Goal: Communication & Community: Answer question/provide support

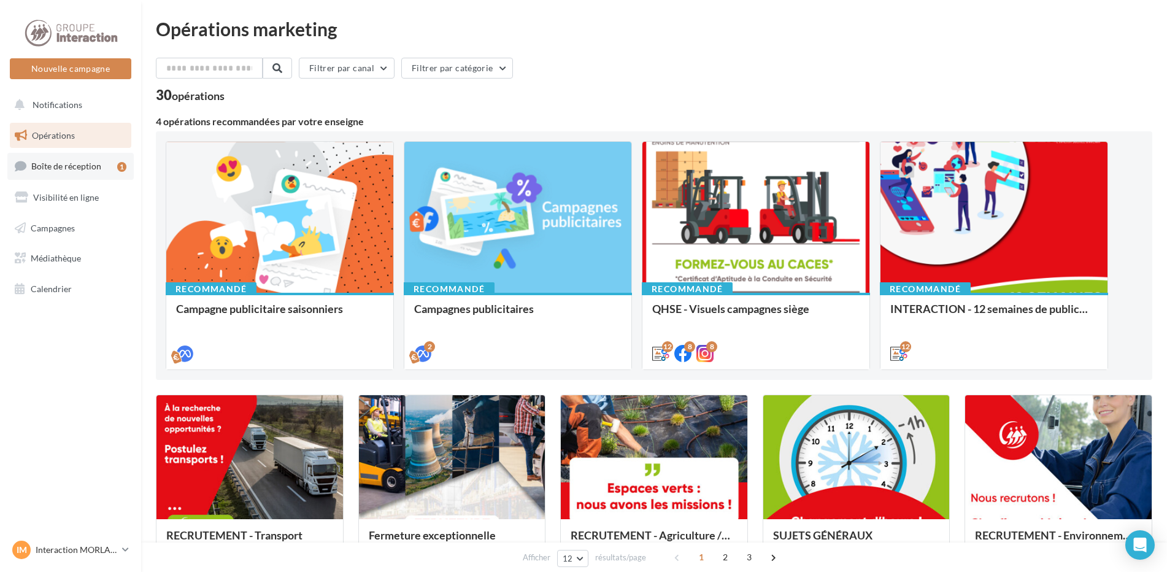
click at [107, 172] on link "Boîte de réception 1" at bounding box center [70, 166] width 126 height 26
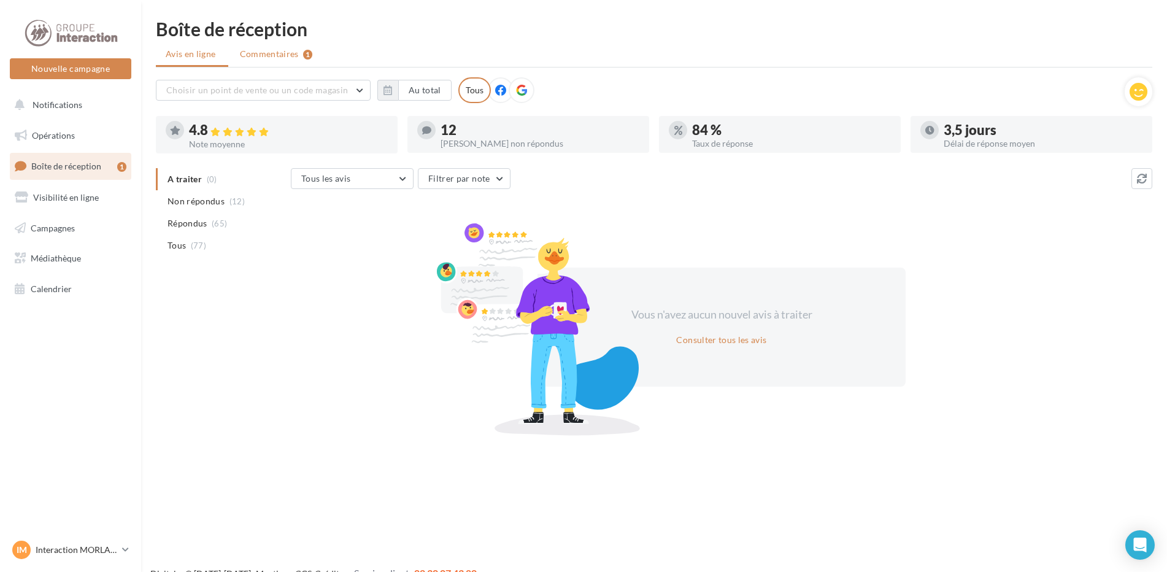
click at [260, 52] on span "Commentaires" at bounding box center [269, 54] width 59 height 12
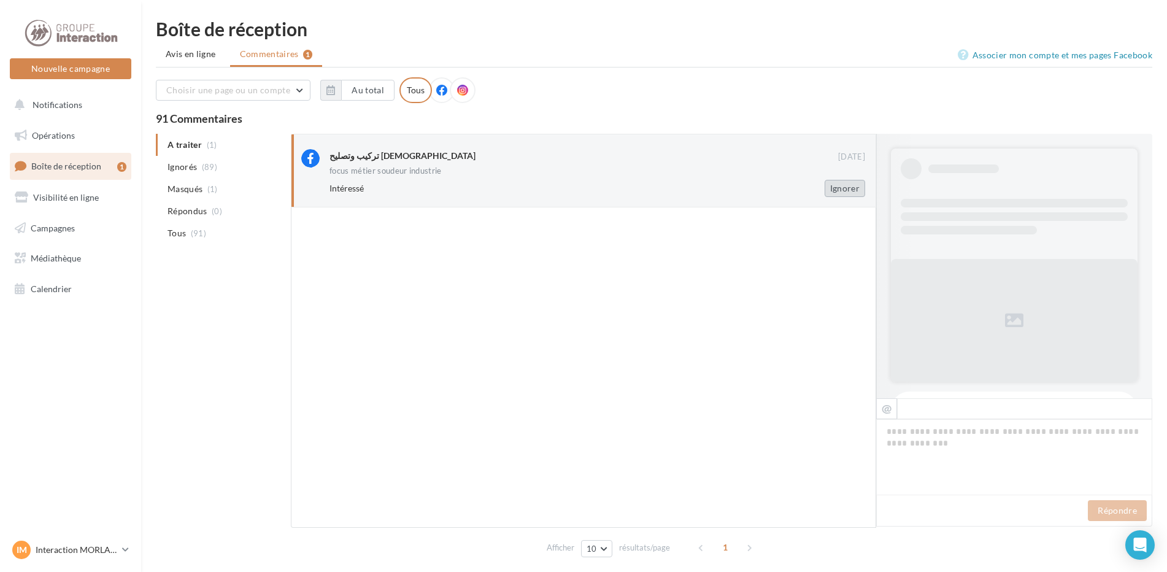
click at [856, 192] on button "Ignorer" at bounding box center [845, 188] width 40 height 17
